Goal: Task Accomplishment & Management: Manage account settings

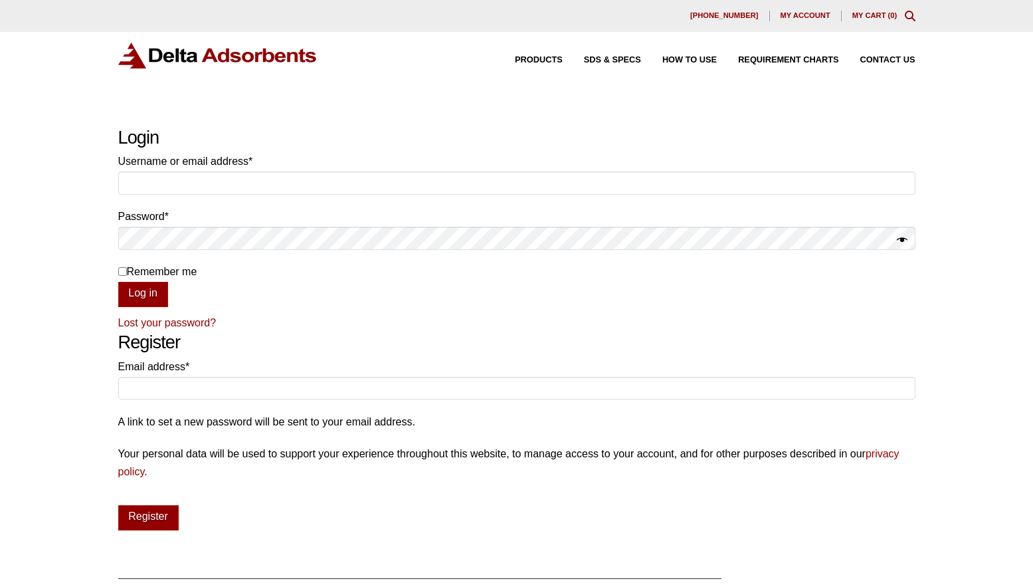
click at [815, 11] on div "My account" at bounding box center [805, 16] width 71 height 11
click at [225, 187] on input "Username or email address * Required" at bounding box center [516, 182] width 797 height 23
type input "maniwaternyc@gmail.com"
click at [183, 250] on p "Password * Required" at bounding box center [516, 231] width 797 height 49
click at [125, 271] on input "Remember me" at bounding box center [122, 271] width 9 height 9
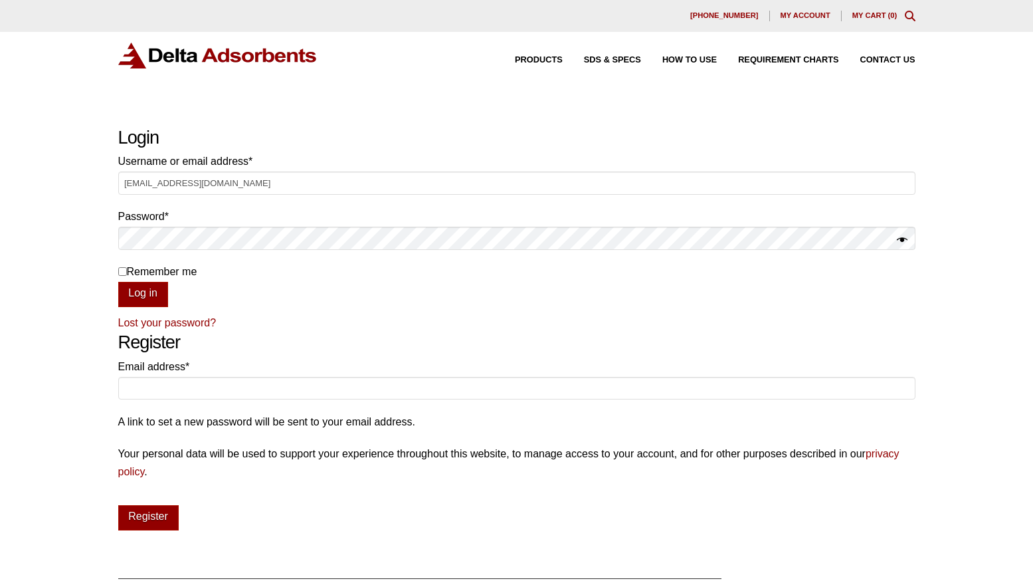
checkbox input "true"
click at [135, 286] on button "Log in" at bounding box center [143, 294] width 50 height 25
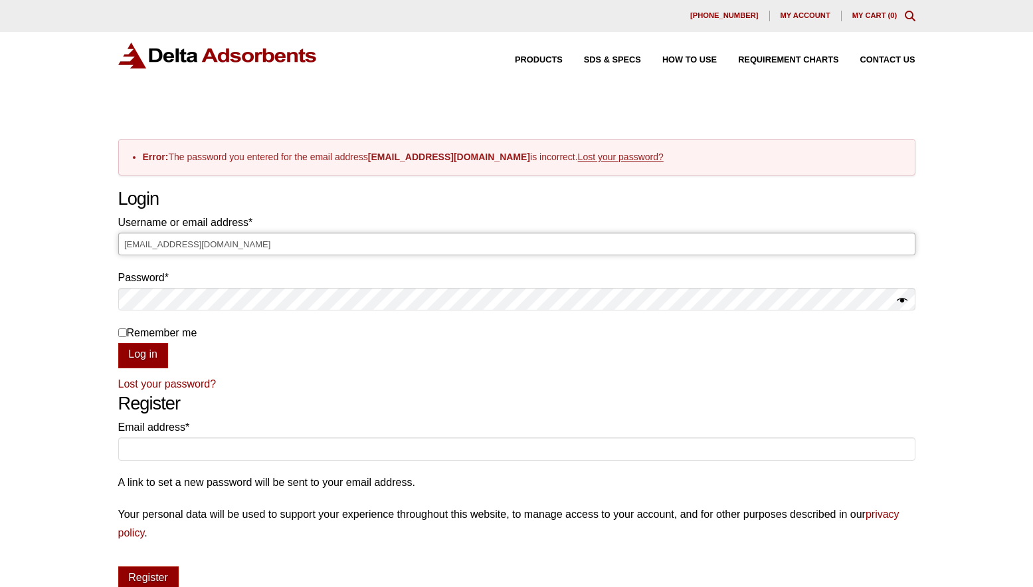
drag, startPoint x: 250, startPoint y: 243, endPoint x: 94, endPoint y: 227, distance: 157.0
click at [93, 238] on div "Our website has detected that you are using an outdated browser that will preve…" at bounding box center [516, 456] width 1033 height 912
type input "manricvenbon@gmail.com"
click at [118, 343] on button "Log in" at bounding box center [143, 355] width 50 height 25
click at [118, 332] on input "Remember me" at bounding box center [122, 332] width 9 height 9
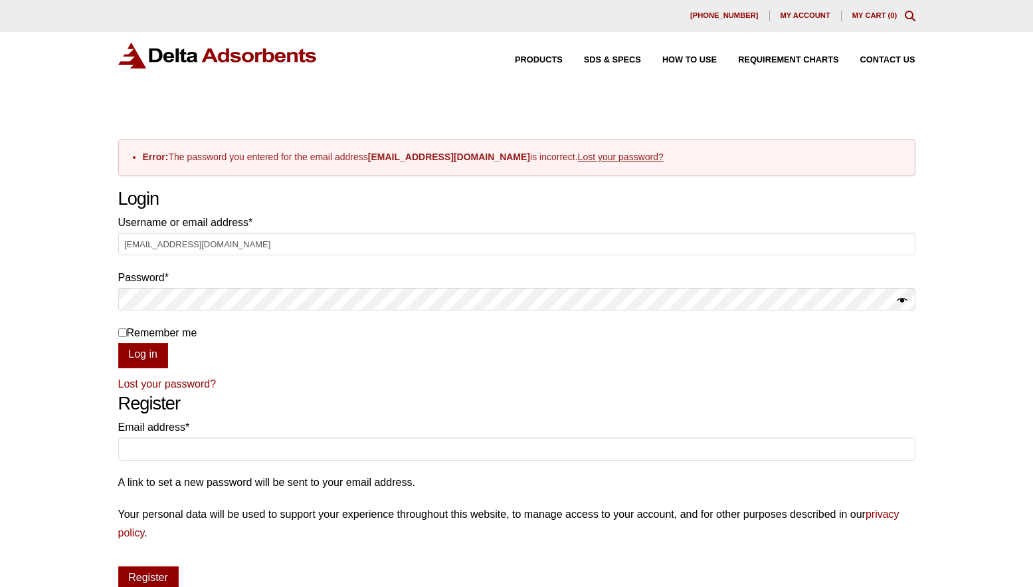
checkbox input "true"
click at [139, 355] on button "Log in" at bounding box center [143, 355] width 50 height 25
click at [121, 334] on input "Remember me" at bounding box center [122, 332] width 9 height 9
checkbox input "true"
click at [135, 354] on button "Log in" at bounding box center [143, 355] width 50 height 25
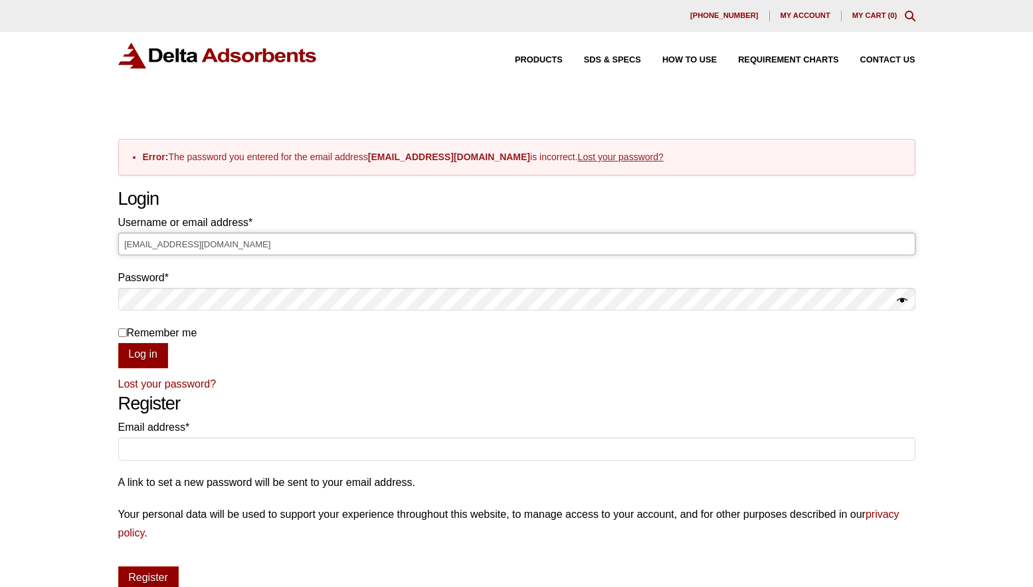
drag, startPoint x: 266, startPoint y: 245, endPoint x: 179, endPoint y: 245, distance: 87.0
click at [179, 245] on input "manricvenbon@gmail.com" at bounding box center [516, 244] width 797 height 23
type input "manricvenbon"
click at [120, 335] on input "Remember me" at bounding box center [122, 332] width 9 height 9
checkbox input "true"
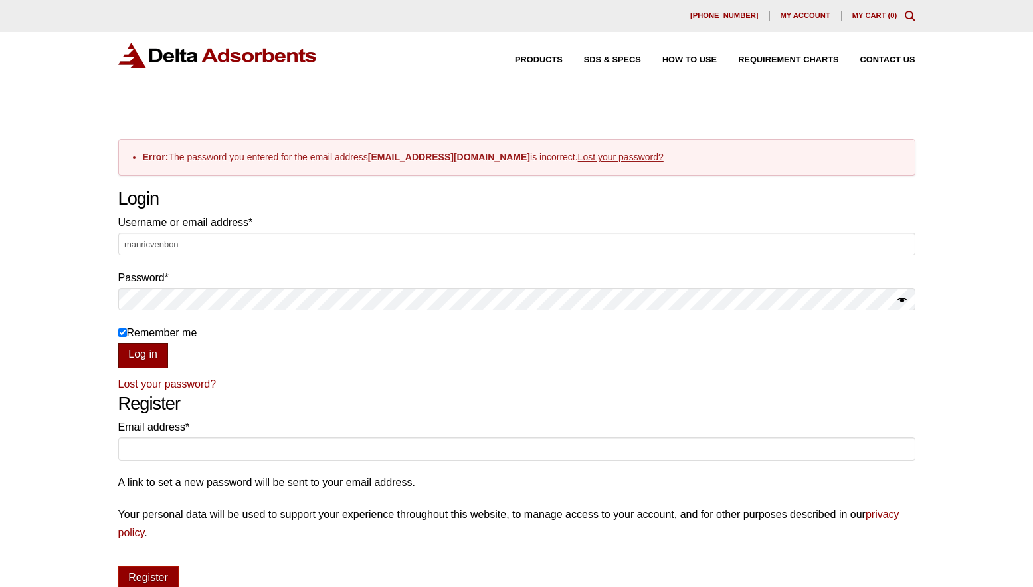
click at [139, 355] on button "Log in" at bounding box center [143, 355] width 50 height 25
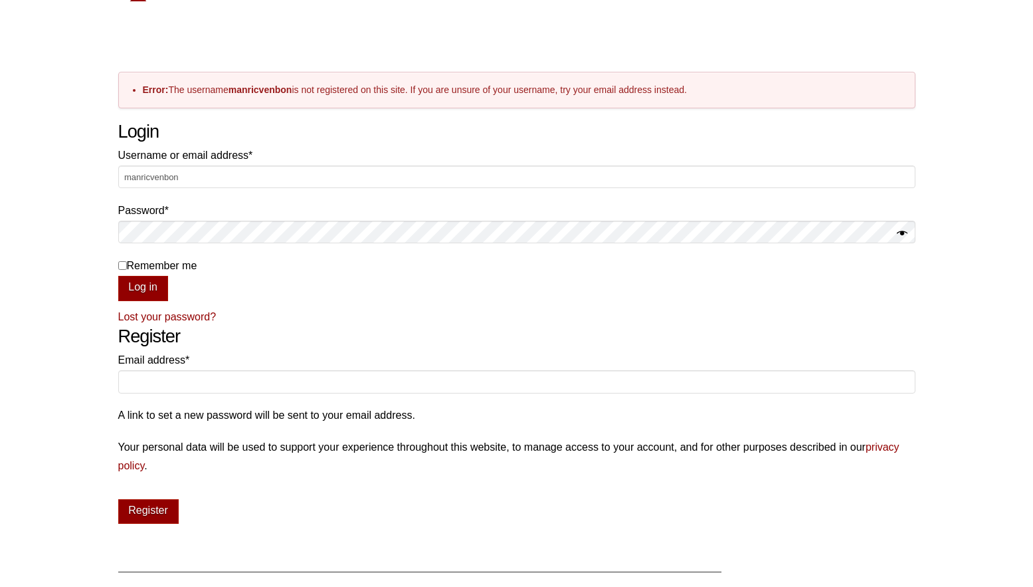
scroll to position [33, 0]
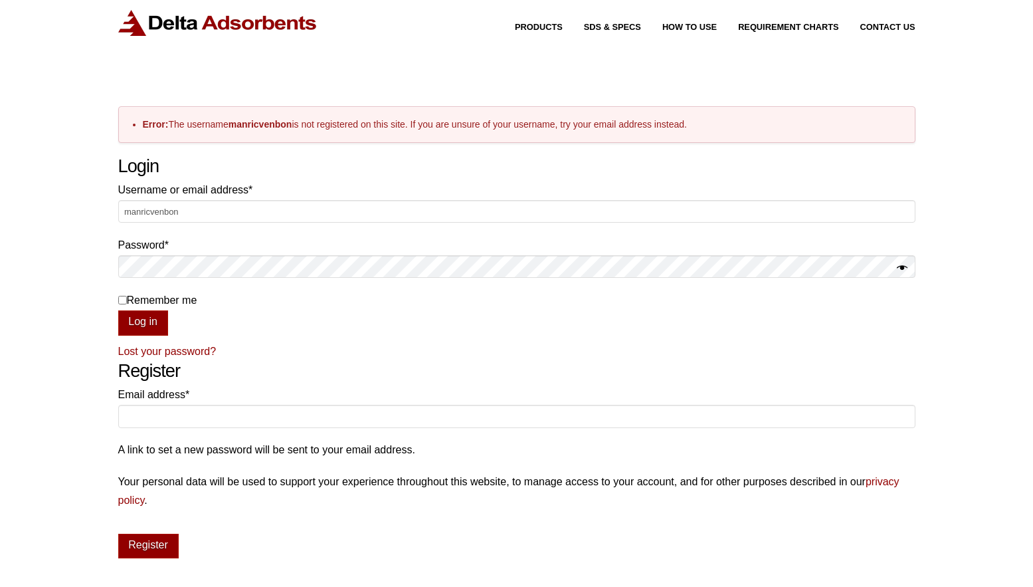
click at [187, 353] on link "Lost your password?" at bounding box center [167, 351] width 98 height 11
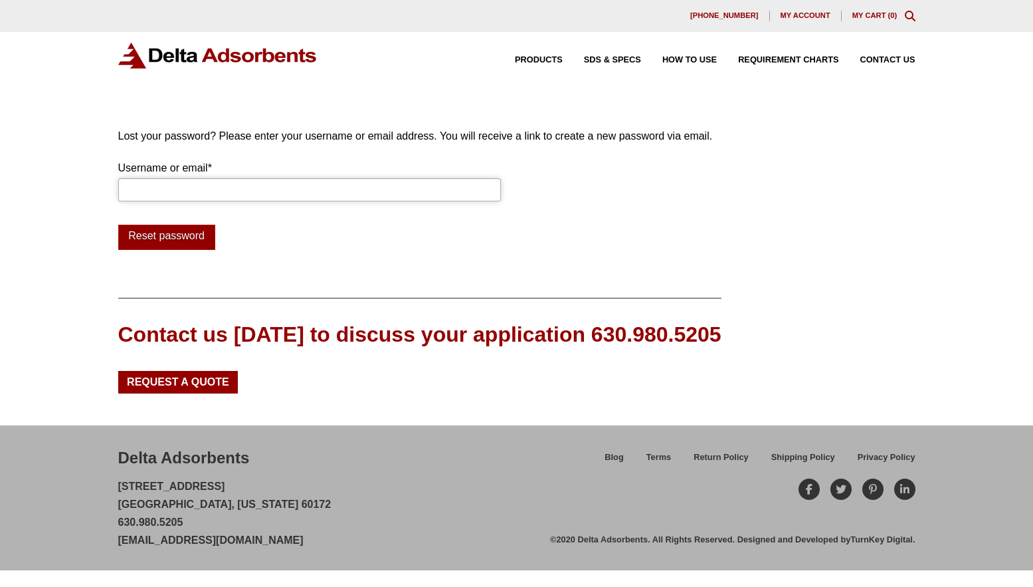
click at [290, 185] on input "Username or email * Required" at bounding box center [309, 189] width 383 height 23
type input "manricvenbon@gmail.com"
click at [172, 236] on button "Reset password" at bounding box center [166, 237] width 97 height 25
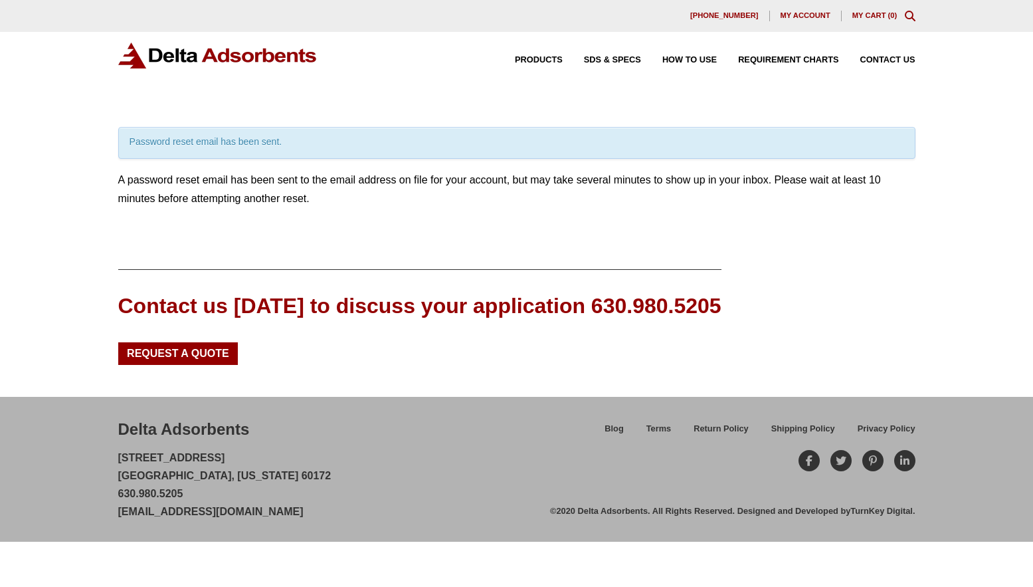
click at [248, 62] on img at bounding box center [217, 56] width 199 height 26
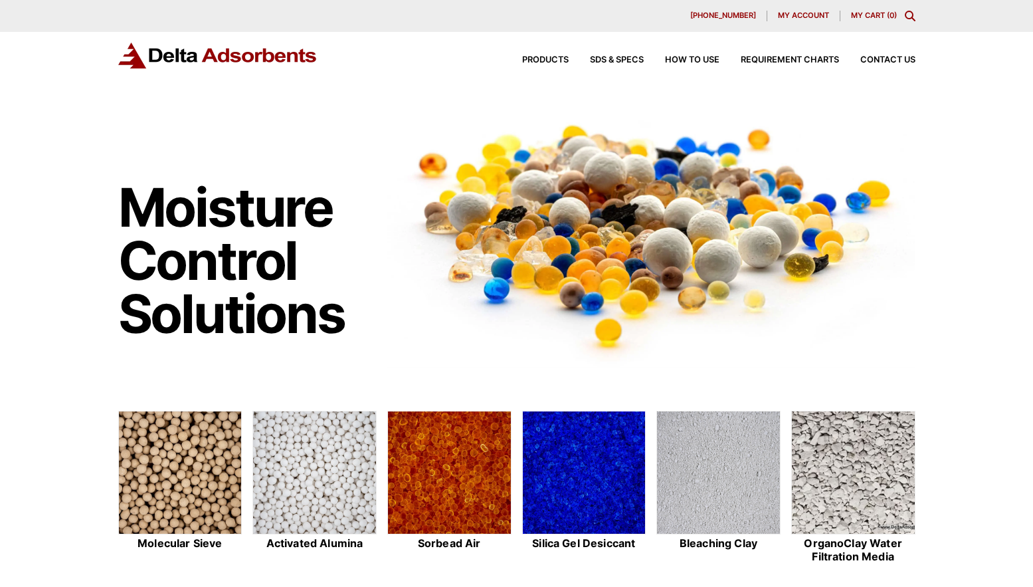
click at [789, 10] on div "630-980-5205 My account My Cart ( 0 )" at bounding box center [516, 16] width 1033 height 32
click at [793, 17] on span "My account" at bounding box center [803, 15] width 51 height 7
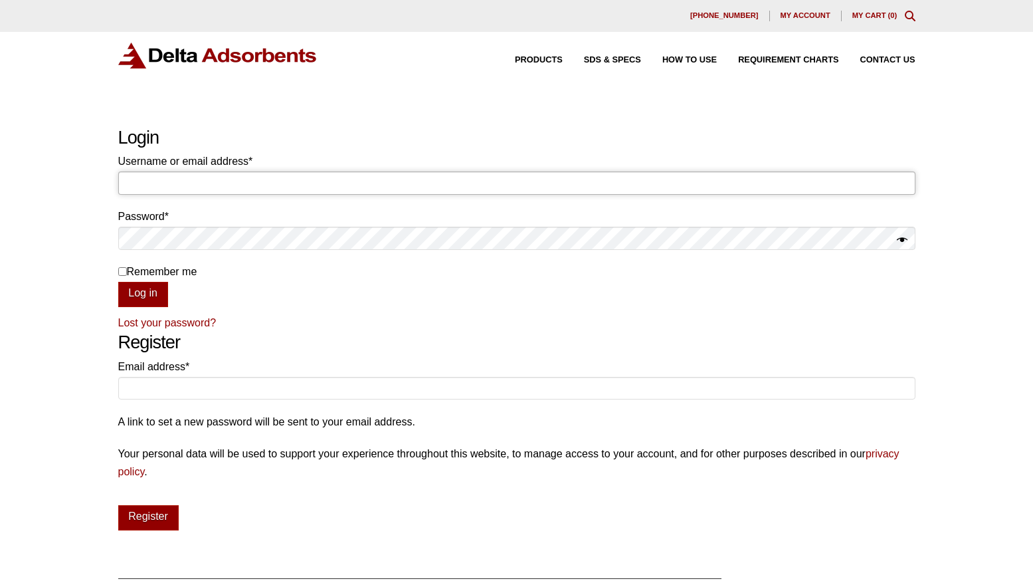
click at [128, 185] on input "Username or email address * Required" at bounding box center [516, 182] width 797 height 23
paste input "manuel.venegas-8084"
type input "manuel.venegas-8084"
click at [118, 278] on label "Remember me" at bounding box center [516, 271] width 797 height 18
click at [118, 276] on input "Remember me" at bounding box center [122, 271] width 9 height 9
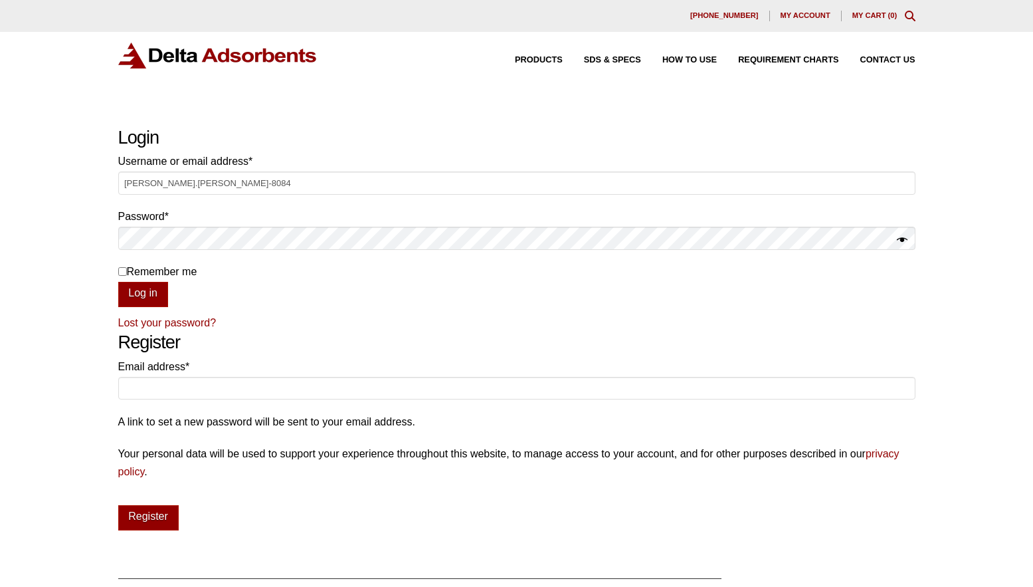
checkbox input "true"
click at [901, 240] on button "Show password" at bounding box center [902, 240] width 11 height 19
click at [153, 294] on button "Log in" at bounding box center [143, 294] width 50 height 25
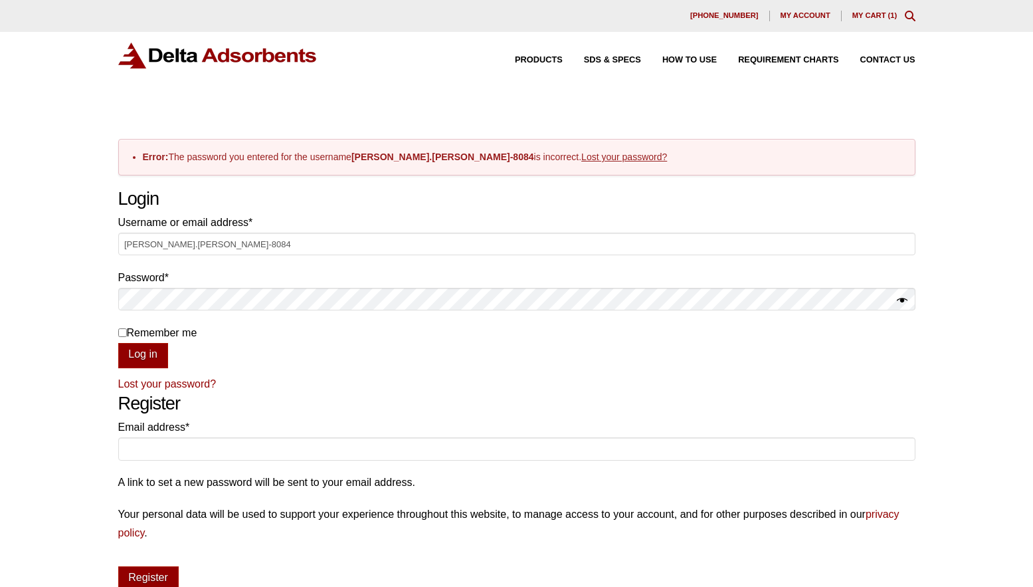
click at [795, 16] on span "My account" at bounding box center [806, 15] width 50 height 7
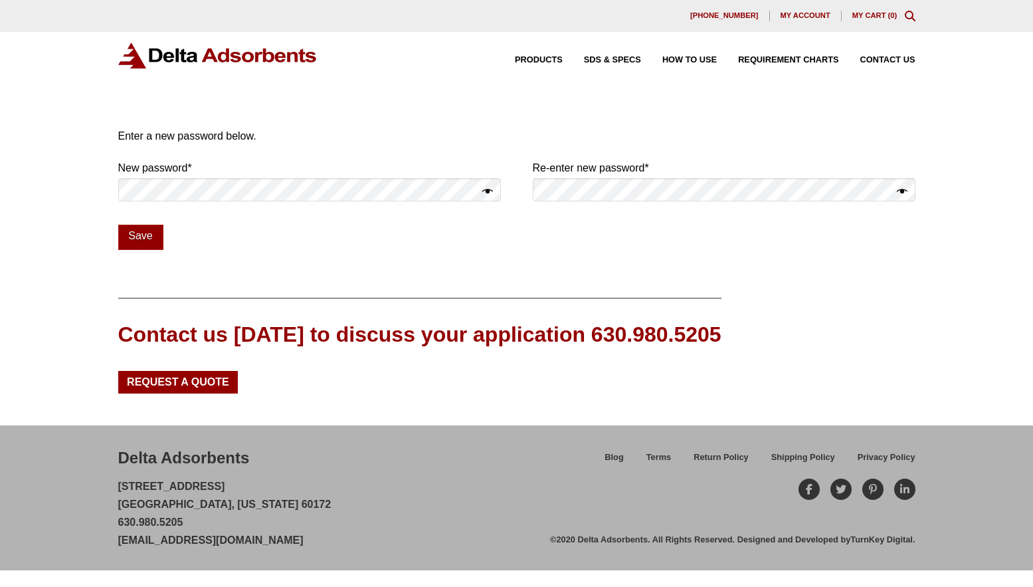
click at [492, 193] on button "Show password" at bounding box center [487, 192] width 11 height 19
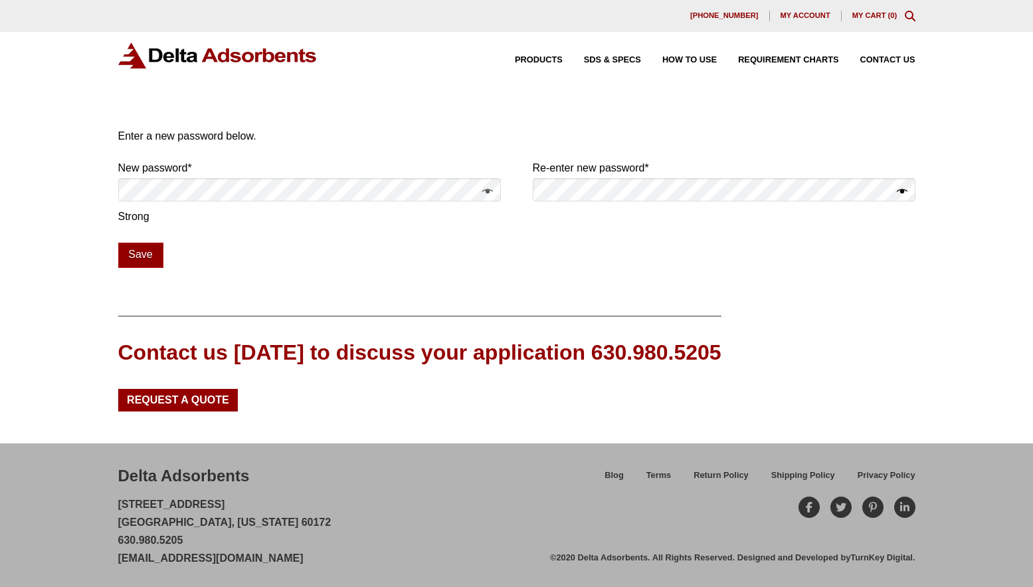
click at [902, 195] on button "Show password" at bounding box center [902, 192] width 11 height 19
click at [144, 254] on button "Save" at bounding box center [140, 255] width 45 height 25
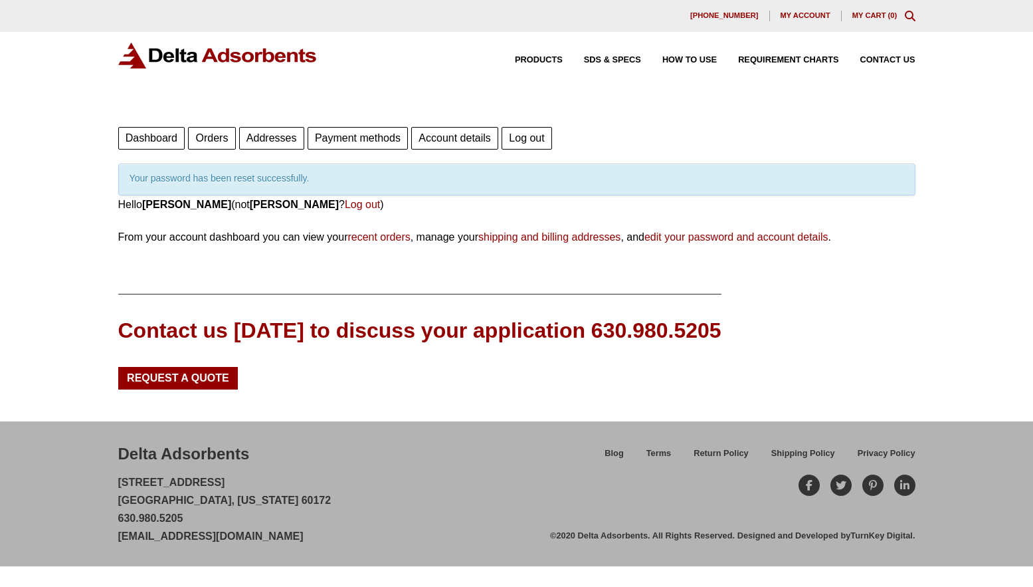
click at [816, 13] on span "My account" at bounding box center [806, 15] width 50 height 7
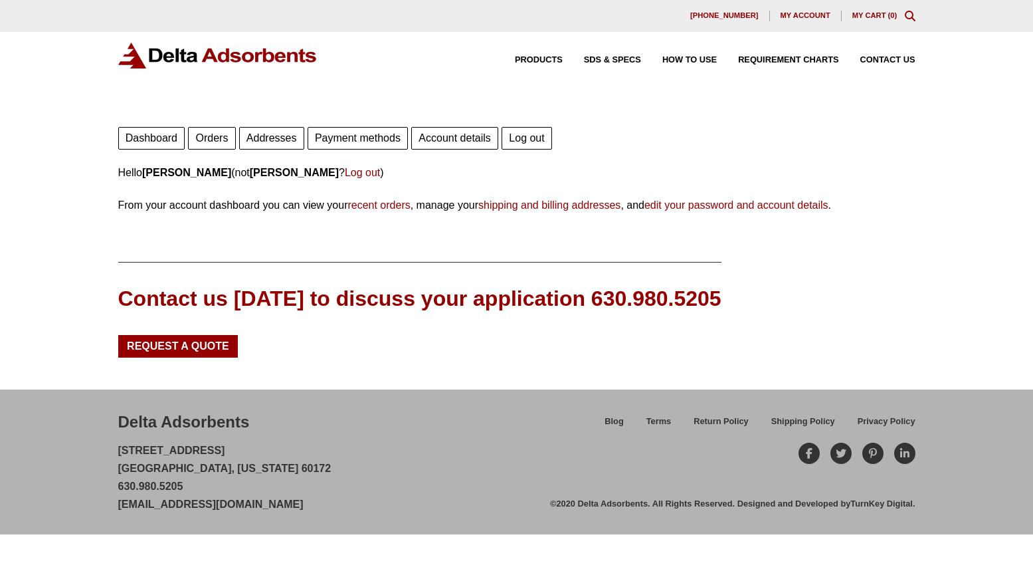
click at [364, 201] on link "recent orders" at bounding box center [378, 204] width 62 height 11
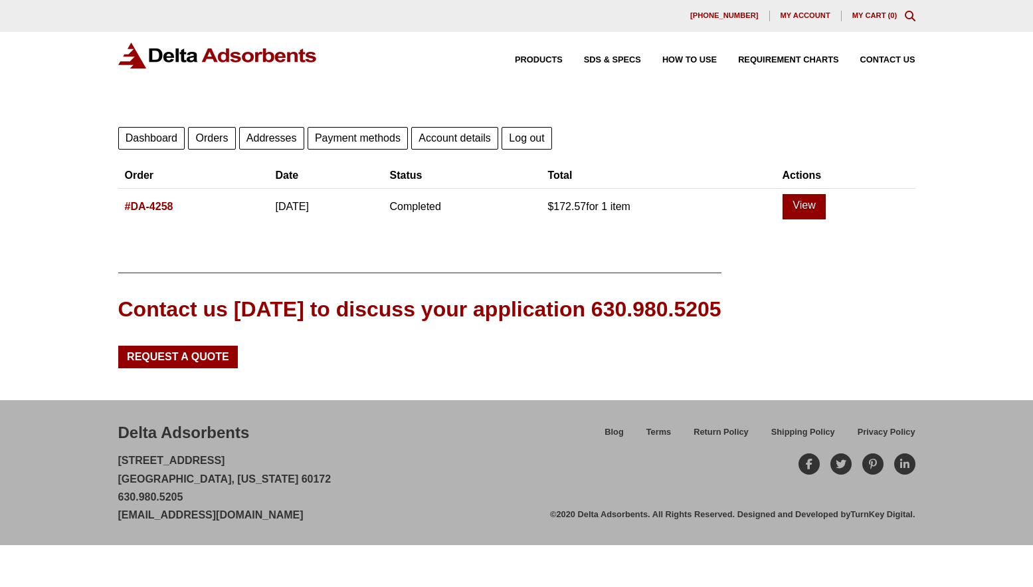
click at [827, 212] on link "View" at bounding box center [805, 206] width 44 height 25
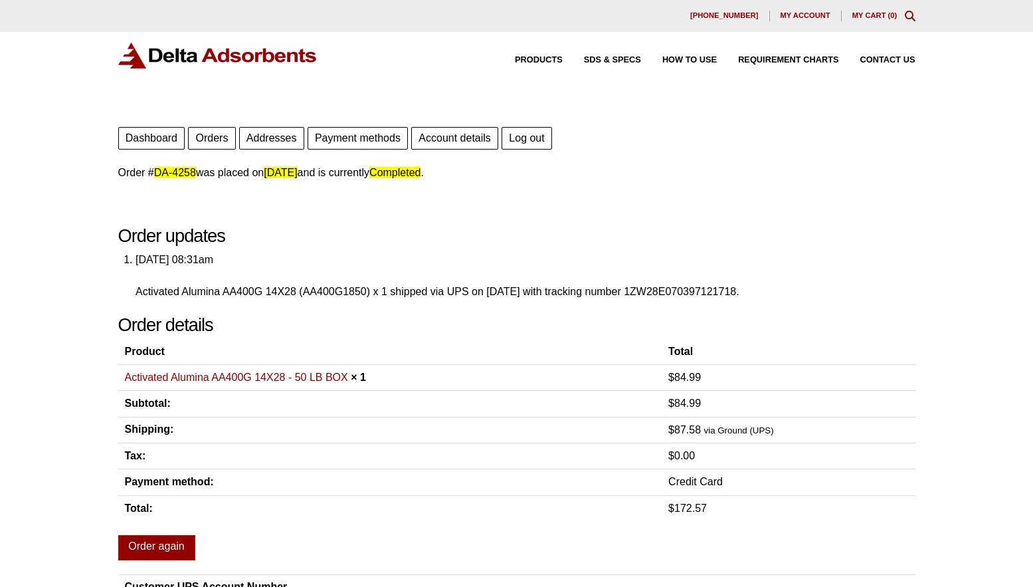
click at [255, 376] on link "Activated Alumina AA400G 14X28 - 50 LB BOX" at bounding box center [236, 376] width 223 height 11
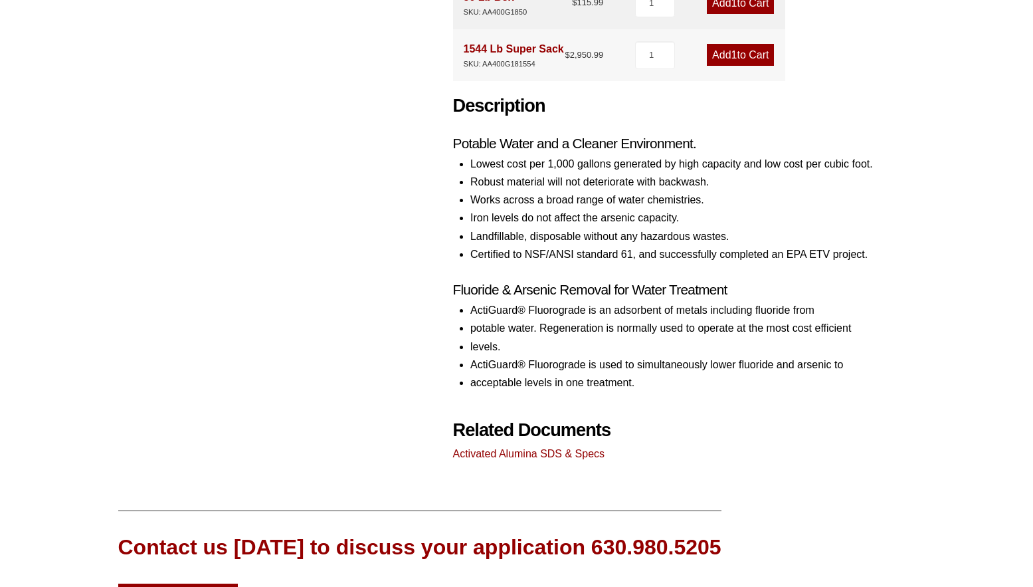
scroll to position [530, 0]
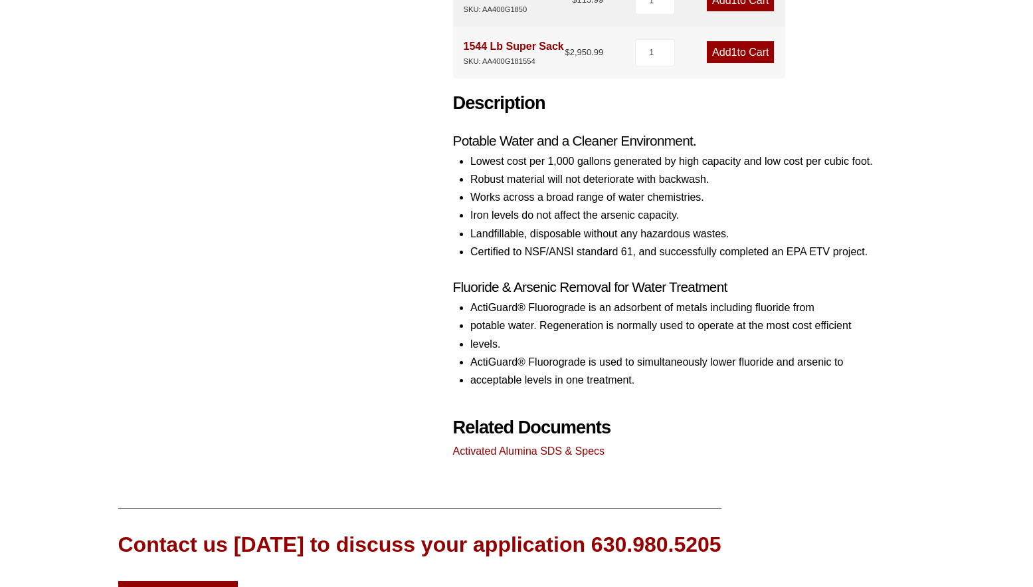
click at [498, 454] on link "Activated Alumina SDS & Specs" at bounding box center [529, 450] width 152 height 11
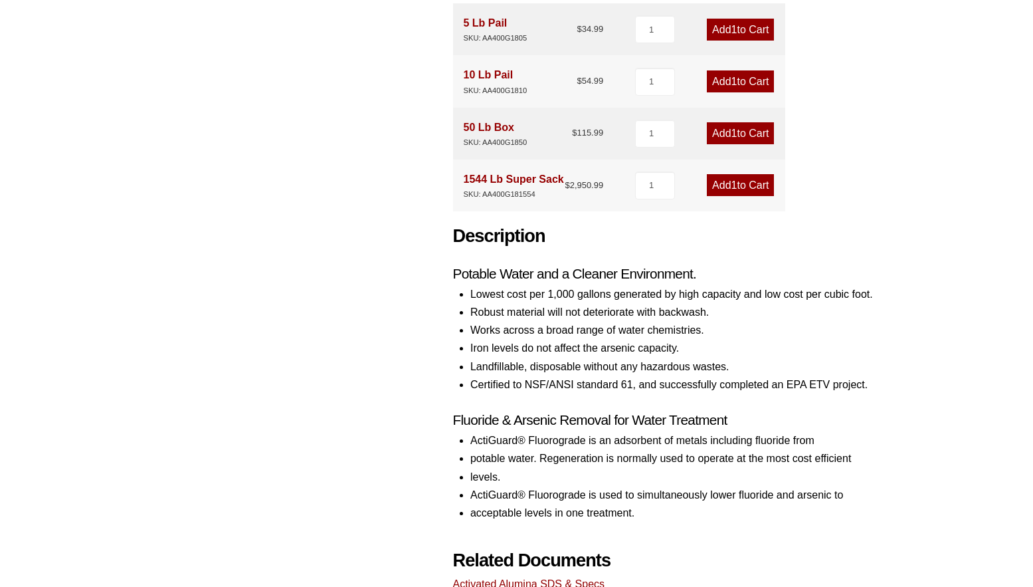
scroll to position [396, 0]
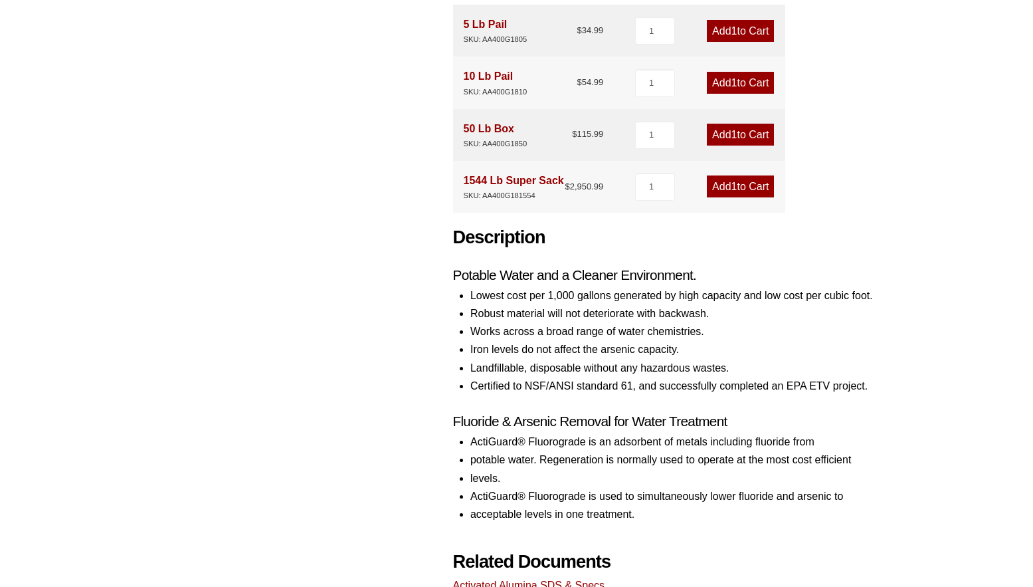
click at [747, 137] on link "Add 1 to Cart" at bounding box center [740, 135] width 67 height 22
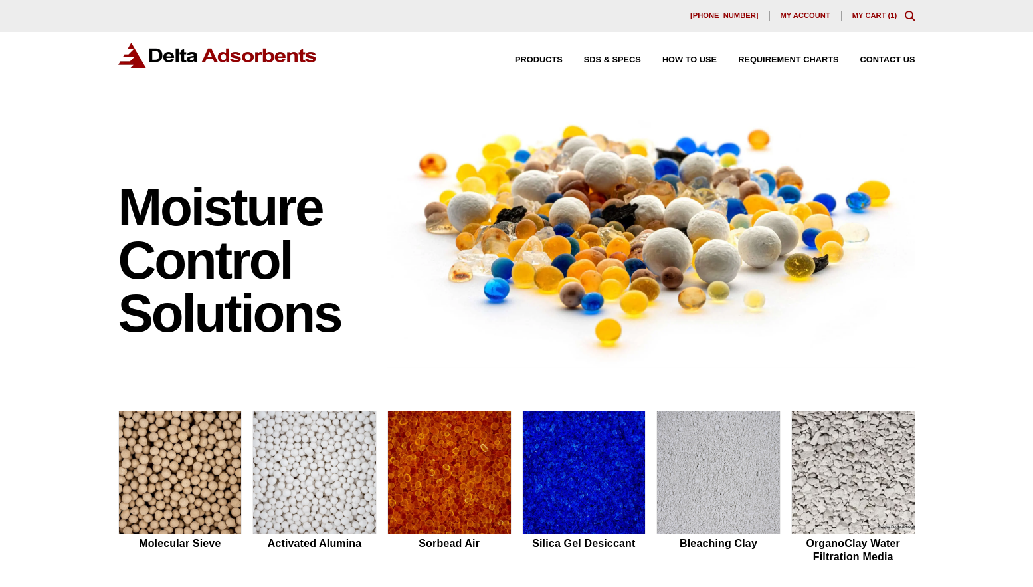
click at [872, 10] on div "[PHONE_NUMBER] My account My Cart ( 1 )" at bounding box center [516, 16] width 1033 height 32
click at [872, 15] on link "My Cart ( 1 )" at bounding box center [874, 15] width 45 height 8
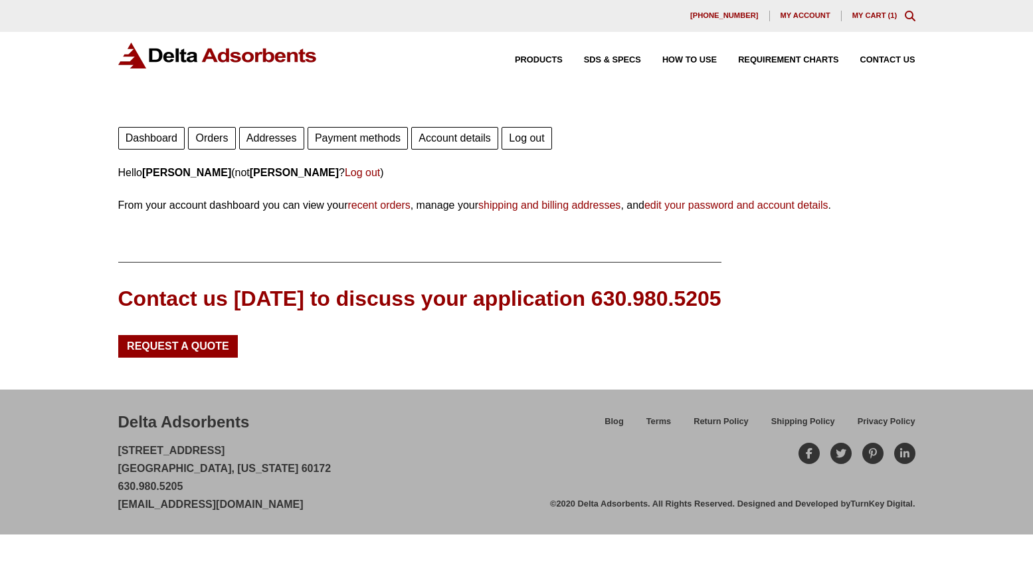
click at [453, 138] on link "Account details" at bounding box center [454, 138] width 87 height 23
